Goal: Task Accomplishment & Management: Use online tool/utility

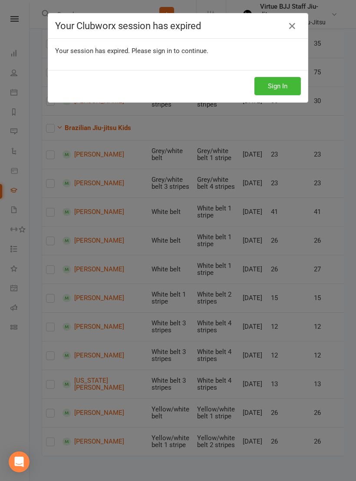
click at [293, 30] on icon at bounding box center [292, 26] width 10 height 10
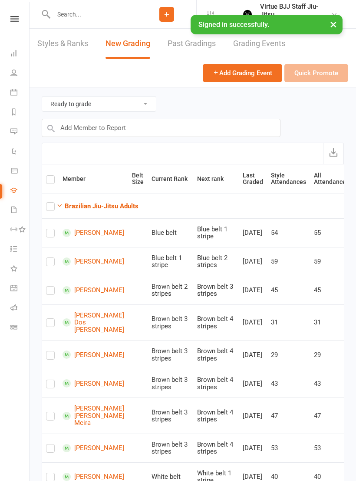
click at [16, 343] on nav "Clubworx Dashboard People Calendar Reports Messages Automations Product Sales G…" at bounding box center [15, 242] width 30 height 481
click at [23, 330] on link "Class check-in" at bounding box center [20, 328] width 20 height 20
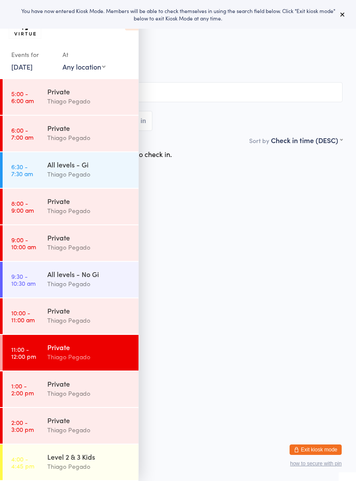
click at [350, 11] on div "You have now entered Kiosk Mode. Members will be able to check themselves in us…" at bounding box center [178, 14] width 356 height 29
click at [110, 282] on div "Thiago Pegado" at bounding box center [89, 284] width 84 height 10
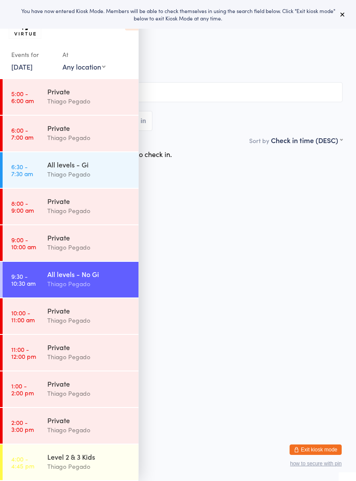
click at [104, 173] on div "Thiago Pegado" at bounding box center [89, 174] width 84 height 10
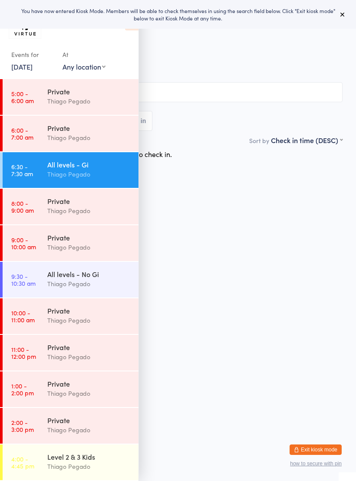
click at [343, 15] on icon at bounding box center [342, 14] width 7 height 7
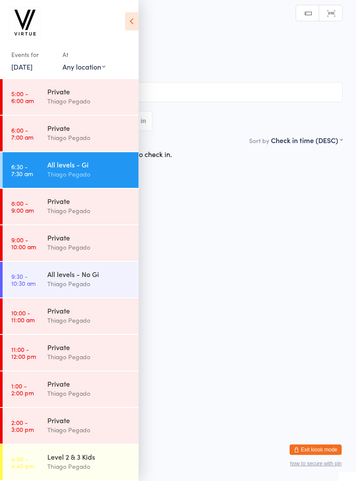
click at [137, 15] on icon at bounding box center [131, 21] width 13 height 18
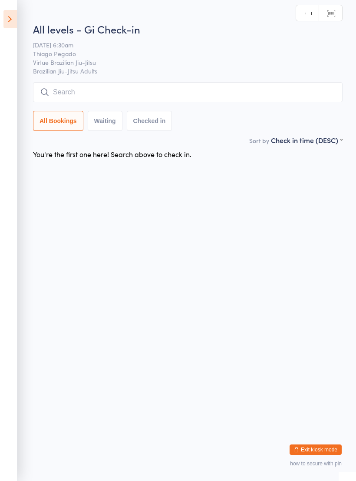
click at [195, 94] on input "search" at bounding box center [188, 92] width 310 height 20
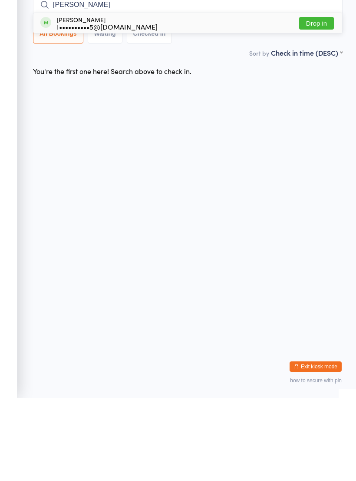
type input "Igor"
click at [136, 96] on div "Igor Fomin I••••••••••5@gmail.com Drop in" at bounding box center [187, 106] width 309 height 20
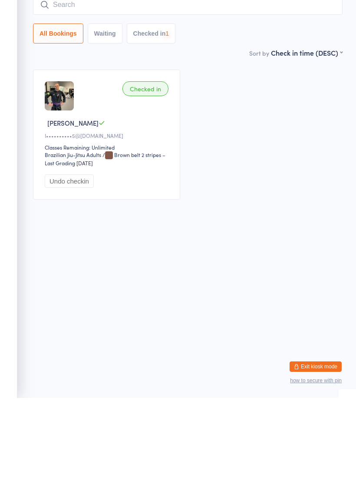
click at [162, 78] on input "search" at bounding box center [188, 88] width 310 height 20
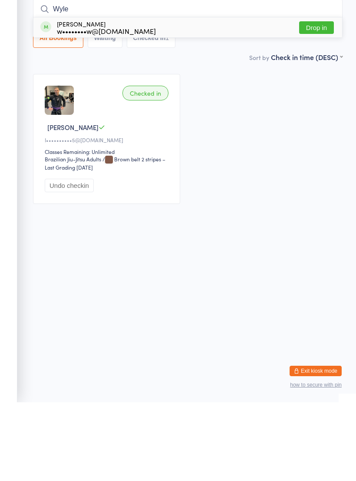
type input "Wyle"
click at [136, 96] on div "Wyley Drew w••••••••w@gmail.com Drop in" at bounding box center [187, 106] width 309 height 20
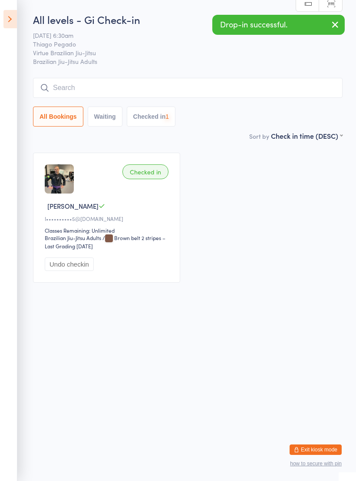
click at [139, 89] on input "search" at bounding box center [188, 88] width 310 height 20
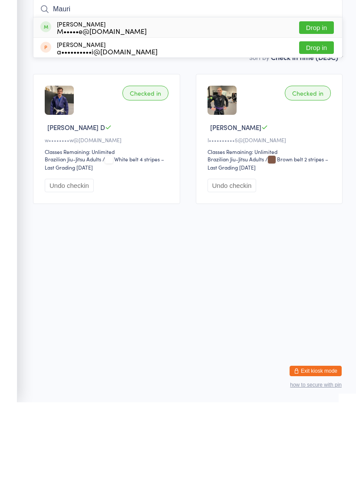
type input "Mauri"
click at [186, 96] on div "Mauricio De azeredo M•••••e@hotmail.com Drop in" at bounding box center [187, 106] width 309 height 20
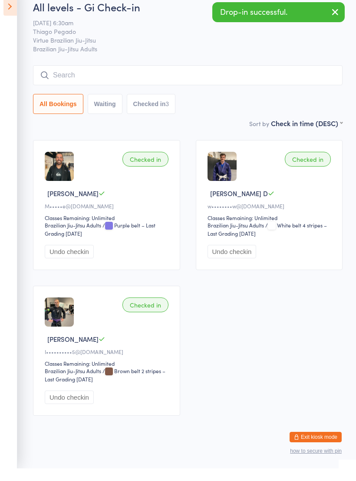
click at [12, 14] on icon at bounding box center [9, 19] width 13 height 18
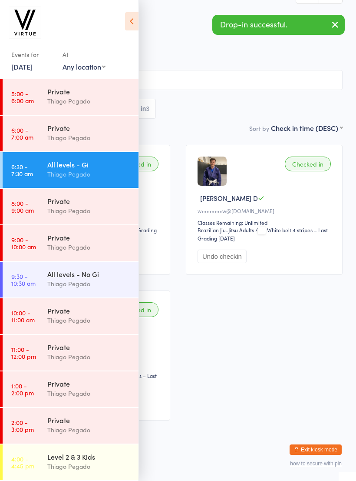
click at [94, 287] on div "Thiago Pegado" at bounding box center [89, 284] width 84 height 10
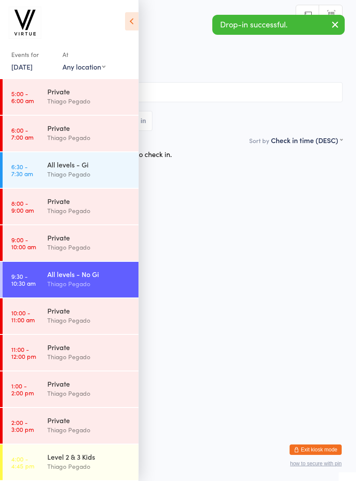
click at [135, 21] on icon at bounding box center [131, 21] width 13 height 18
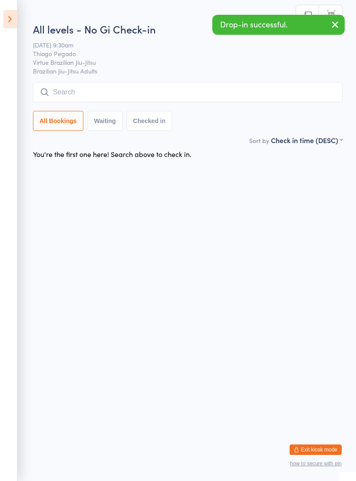
click at [176, 93] on input "search" at bounding box center [188, 92] width 310 height 20
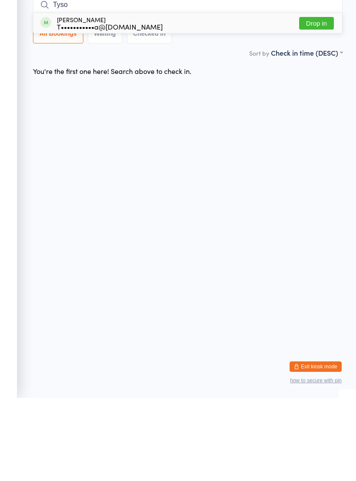
type input "Tyso"
click at [116, 106] on div "T•••••••••••a@gmail.com" at bounding box center [110, 109] width 106 height 7
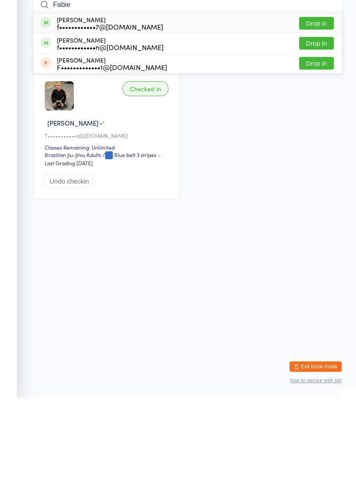
type input "Fabie"
click at [147, 96] on div "Fabien Belovic f••••••••••••7@gmail.com Drop in" at bounding box center [187, 106] width 309 height 20
